Goal: Information Seeking & Learning: Find specific fact

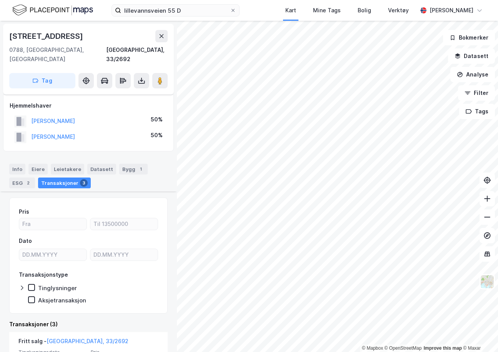
scroll to position [187, 0]
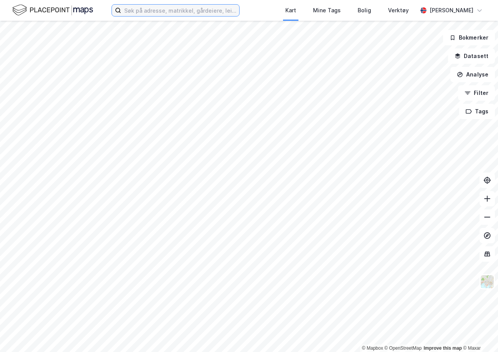
click at [192, 10] on input at bounding box center [180, 11] width 118 height 12
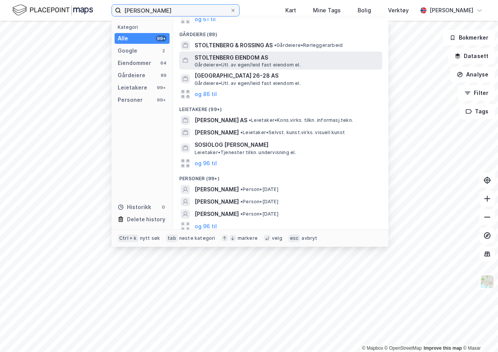
scroll to position [116, 0]
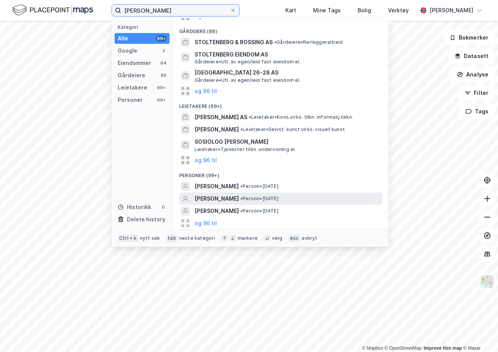
type input "jens stoltenberg"
click at [239, 198] on span "JENS STOLTENBERG" at bounding box center [217, 198] width 44 height 9
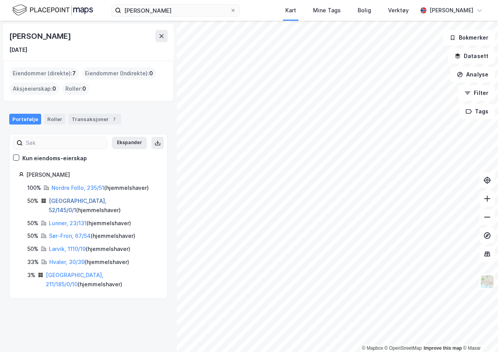
click at [77, 199] on link "Oslo, 52/145/0/1" at bounding box center [78, 206] width 58 height 16
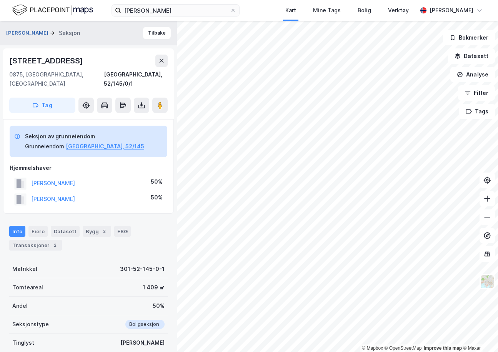
click at [37, 32] on button "STOLTENBERG JENS" at bounding box center [28, 33] width 44 height 8
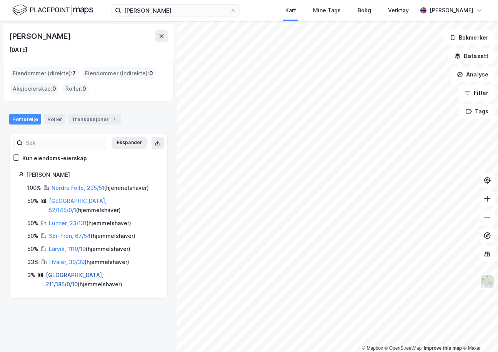
click at [77, 272] on link "Oslo, 211/185/0/10" at bounding box center [75, 280] width 58 height 16
